Goal: Check status

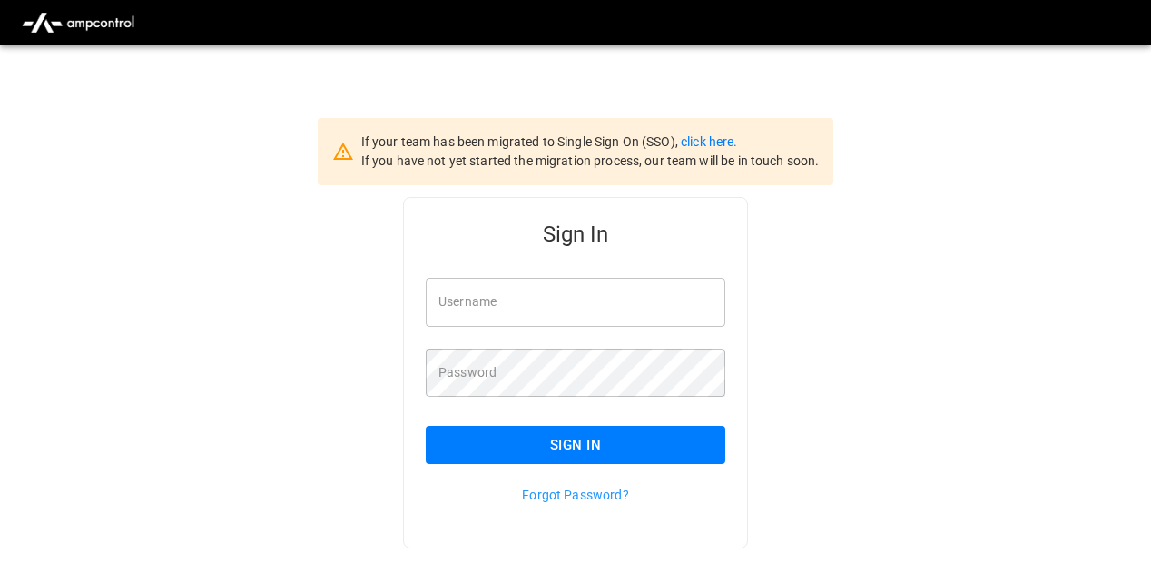
type input "**********"
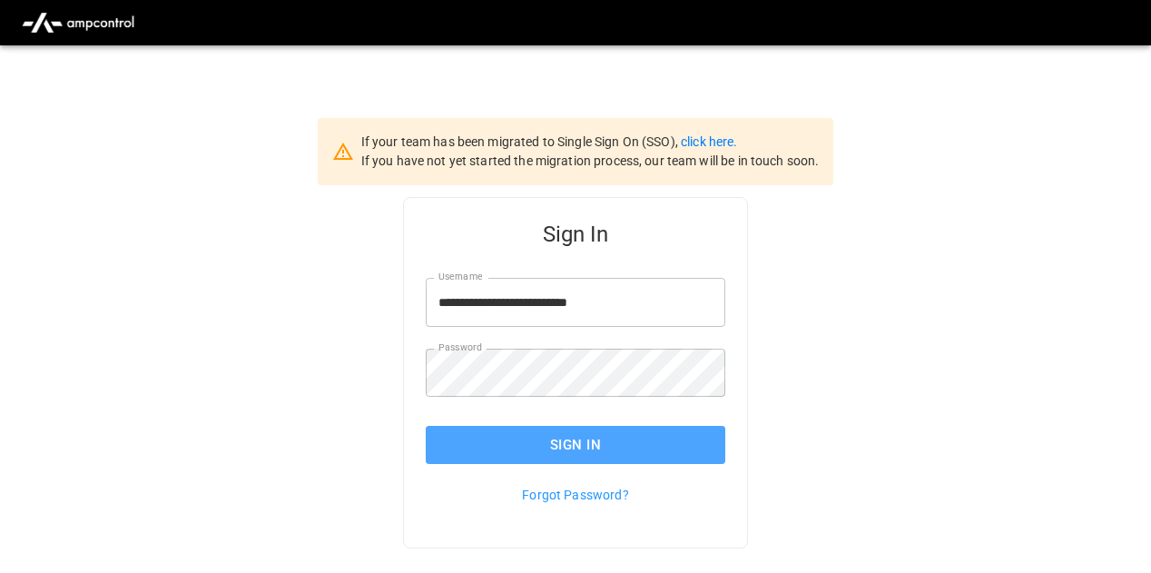
click at [515, 451] on button "Sign In" at bounding box center [575, 445] width 299 height 38
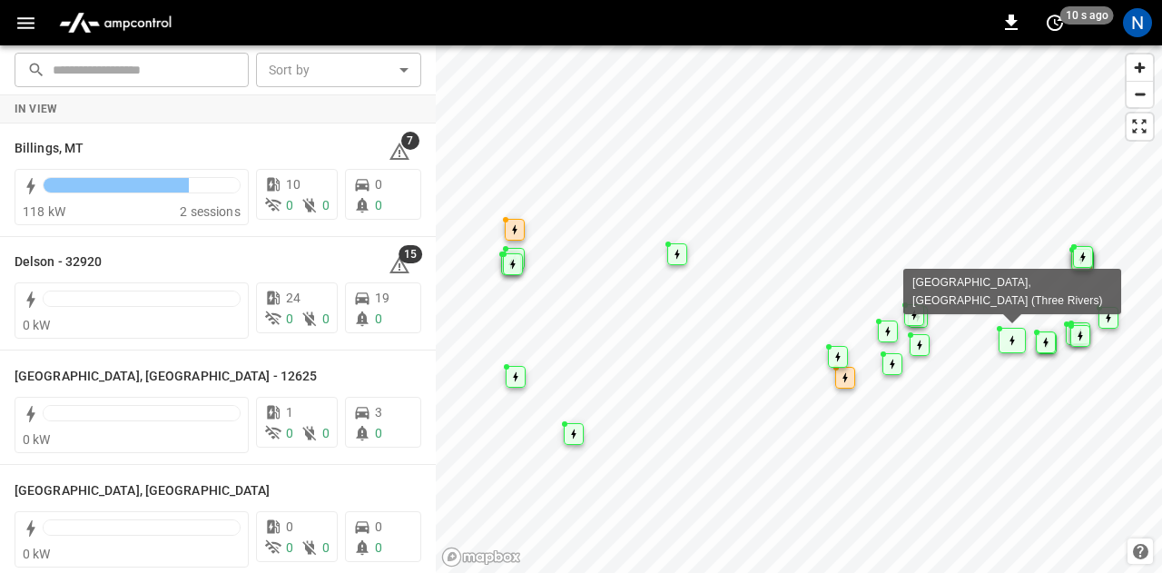
click at [1015, 337] on div "Map marker" at bounding box center [1011, 340] width 27 height 25
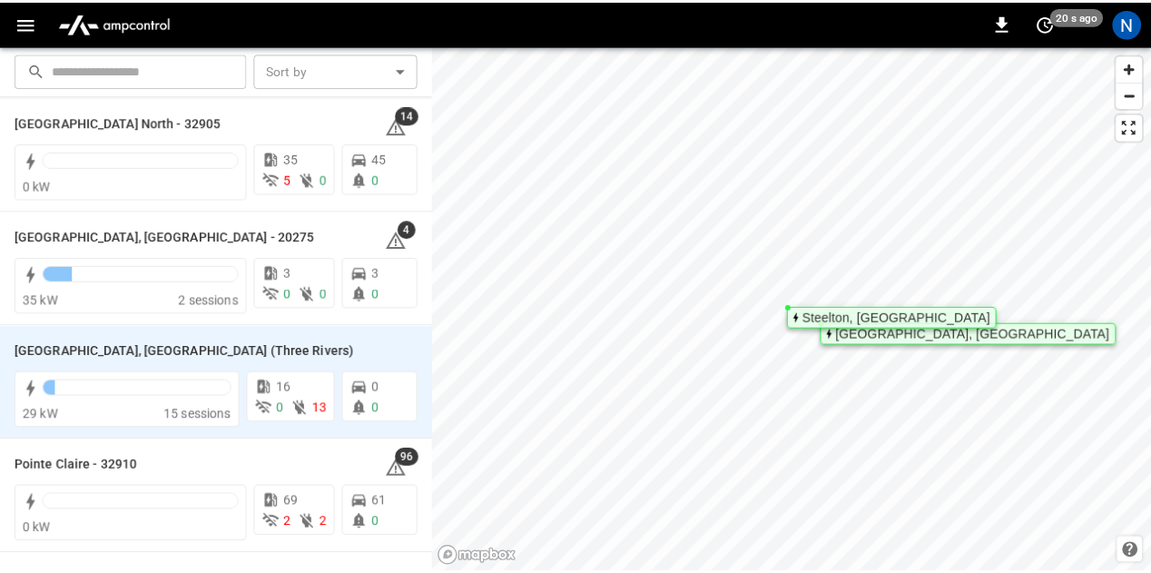
scroll to position [1946, 0]
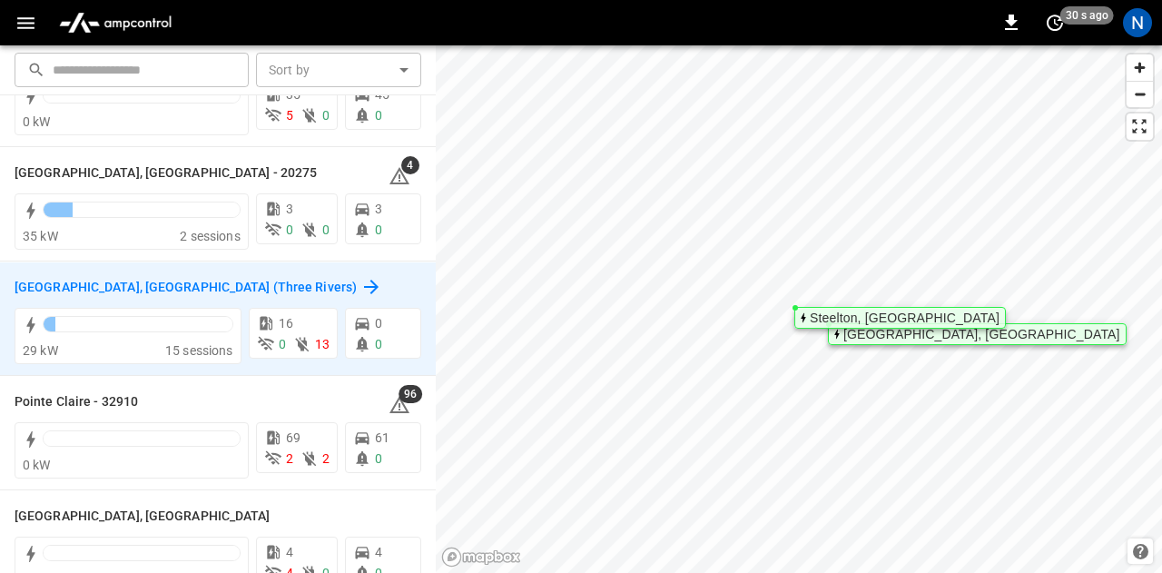
click at [360, 283] on icon at bounding box center [371, 287] width 22 height 22
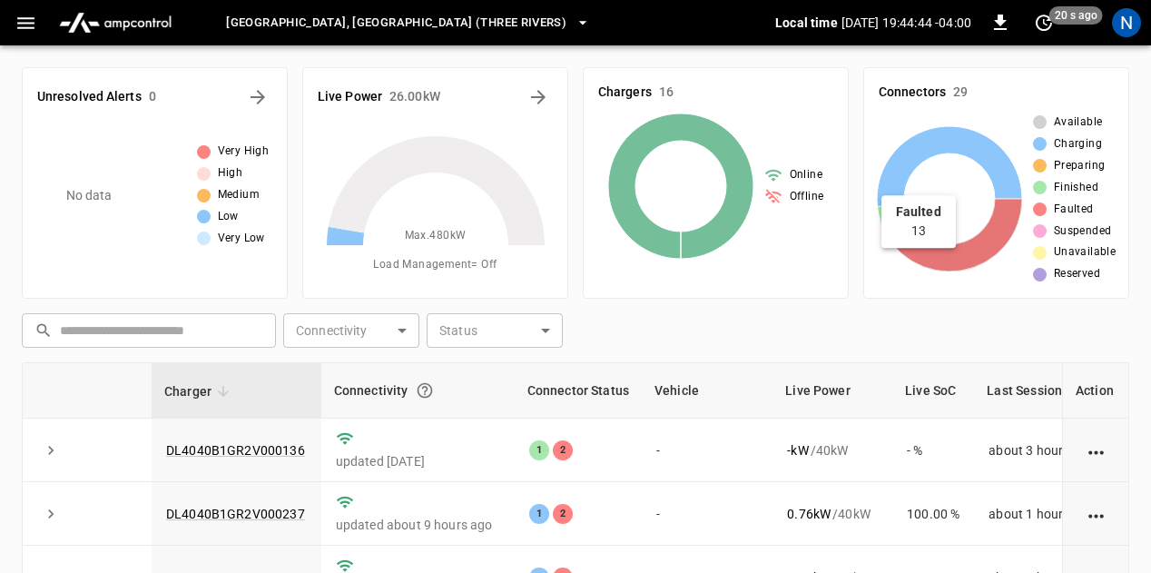
click at [996, 220] on icon at bounding box center [951, 235] width 142 height 73
click at [938, 253] on icon at bounding box center [951, 235] width 142 height 73
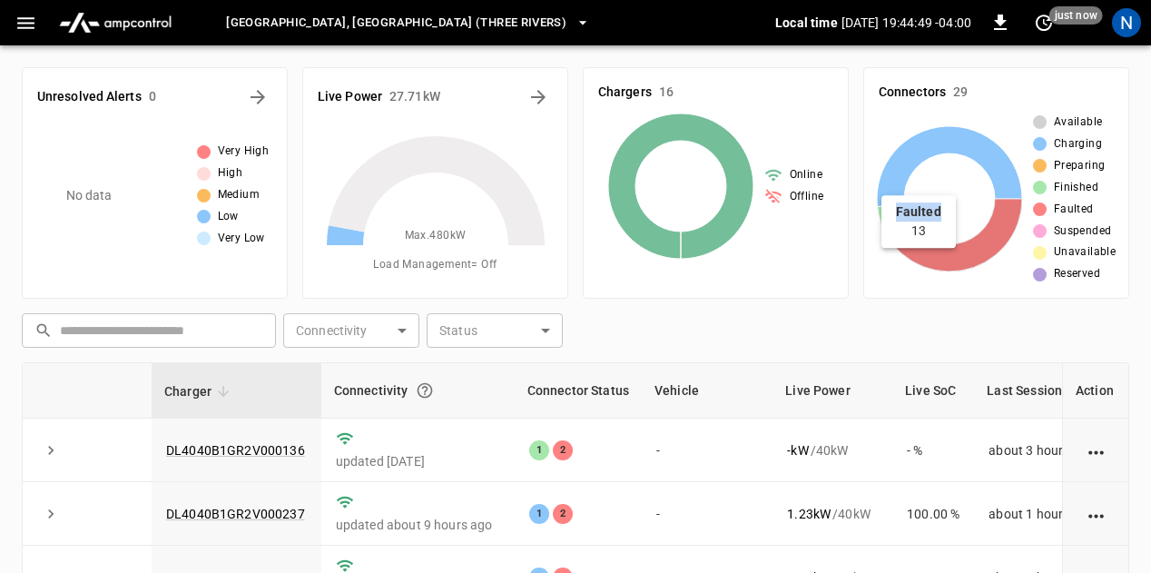
click at [938, 253] on icon at bounding box center [951, 235] width 142 height 73
